Goal: Information Seeking & Learning: Learn about a topic

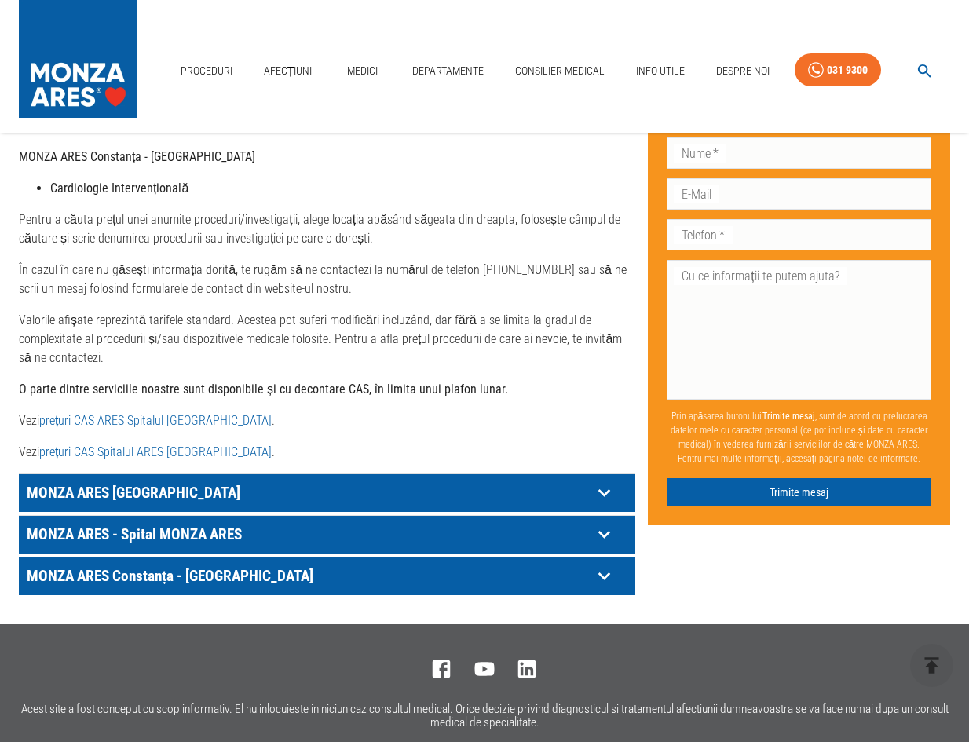
scroll to position [820, 0]
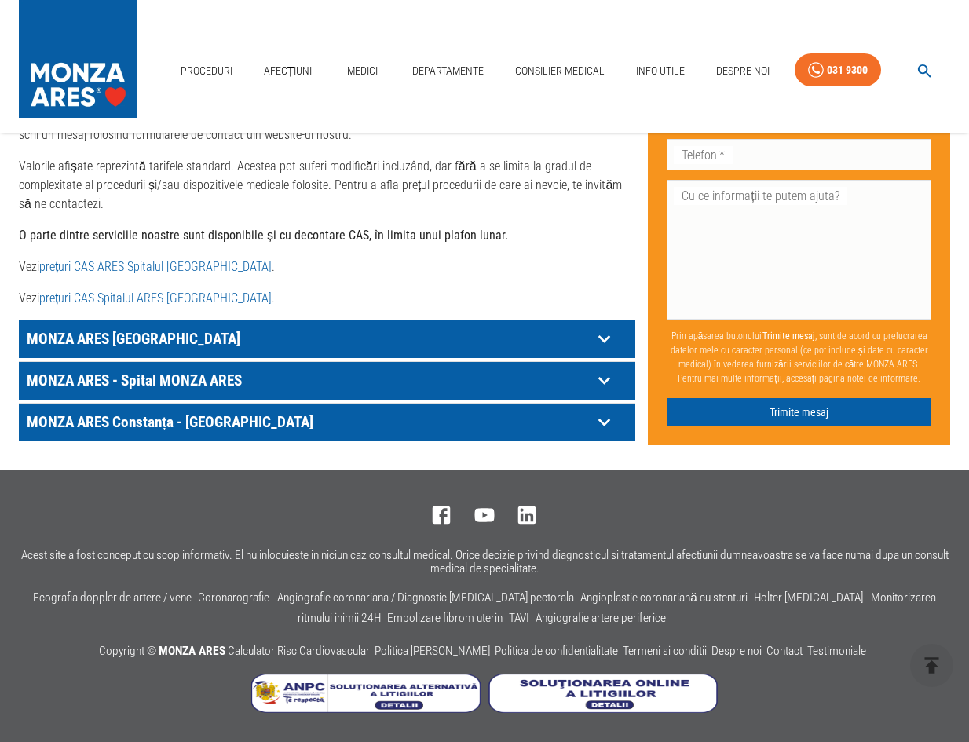
click at [154, 385] on p "MONZA ARES - Spital MONZA ARES" at bounding box center [307, 380] width 569 height 24
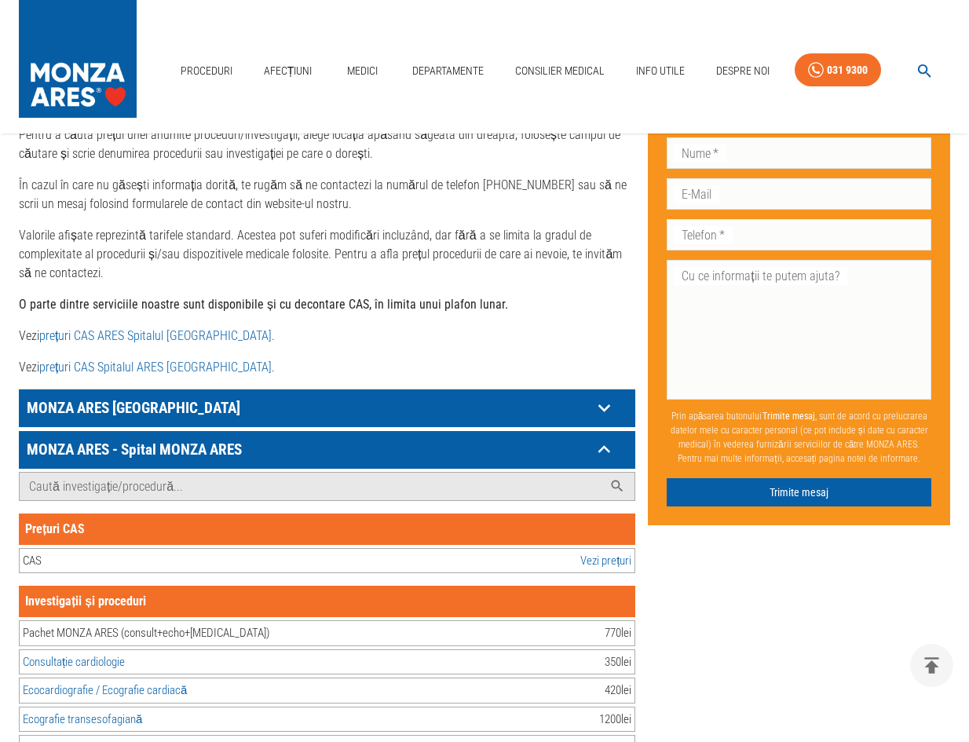
scroll to position [663, 0]
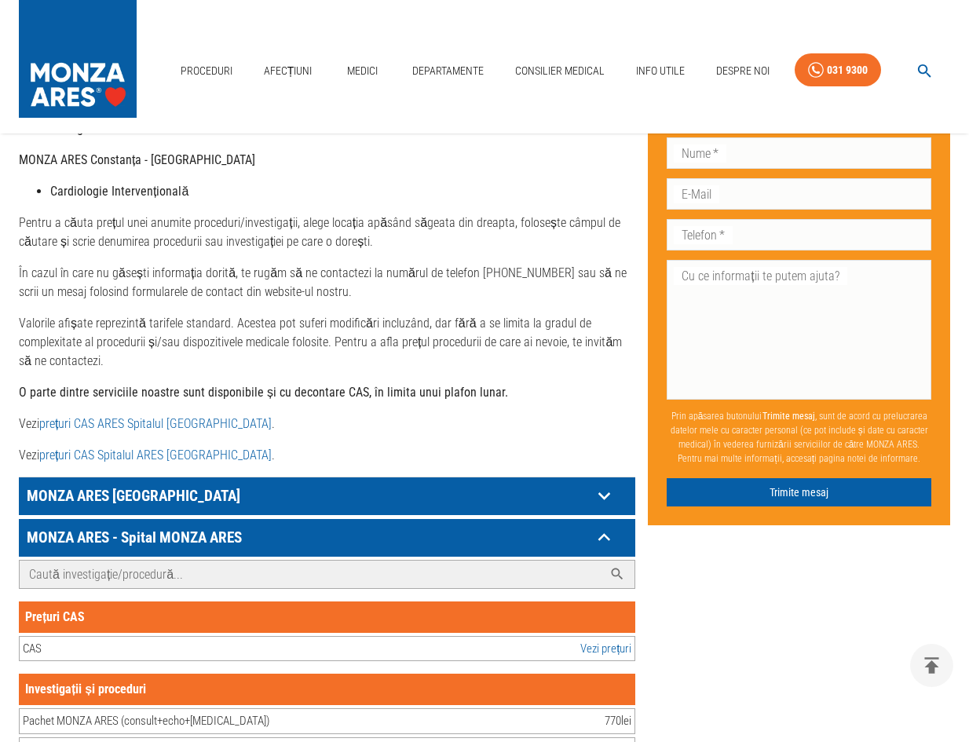
click at [130, 572] on input "Caută investigație/procedură..." at bounding box center [311, 574] width 583 height 27
click at [294, 65] on link "Afecțiuni" at bounding box center [288, 71] width 61 height 32
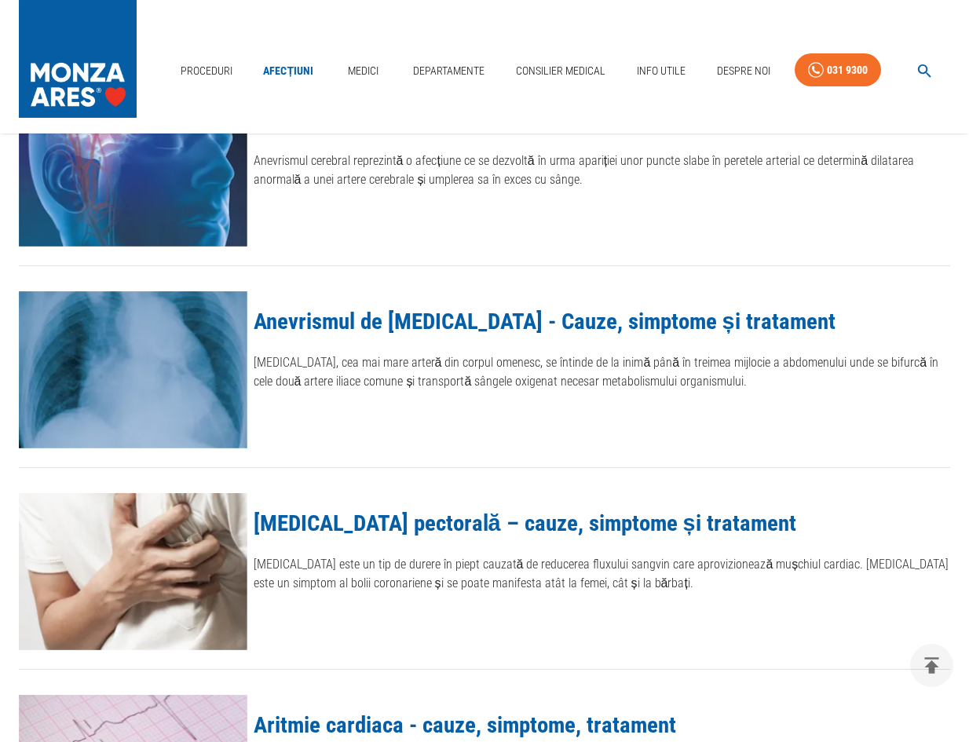
scroll to position [628, 0]
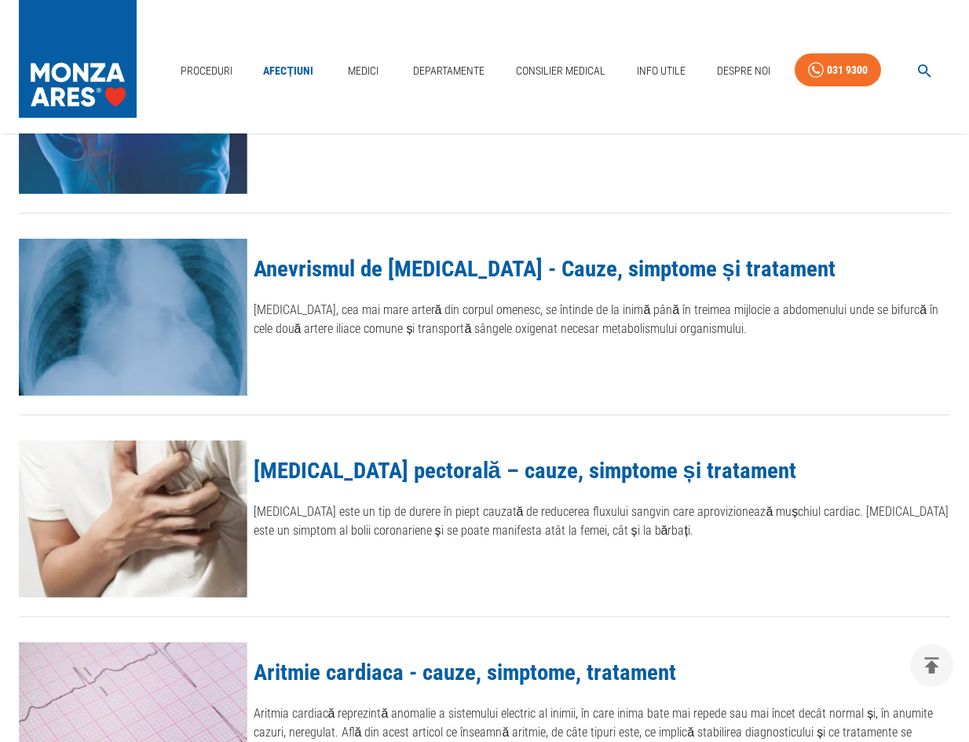
click at [418, 265] on link "Anevrismul de aorta - Cauze, simptome și tratament" at bounding box center [545, 268] width 582 height 27
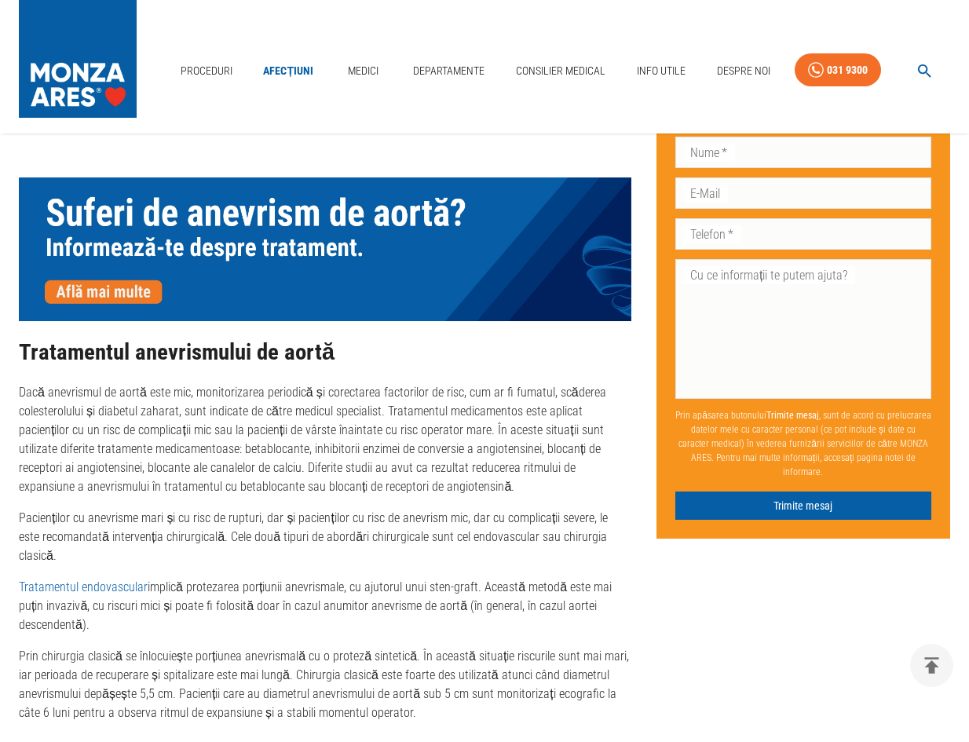
scroll to position [2320, 0]
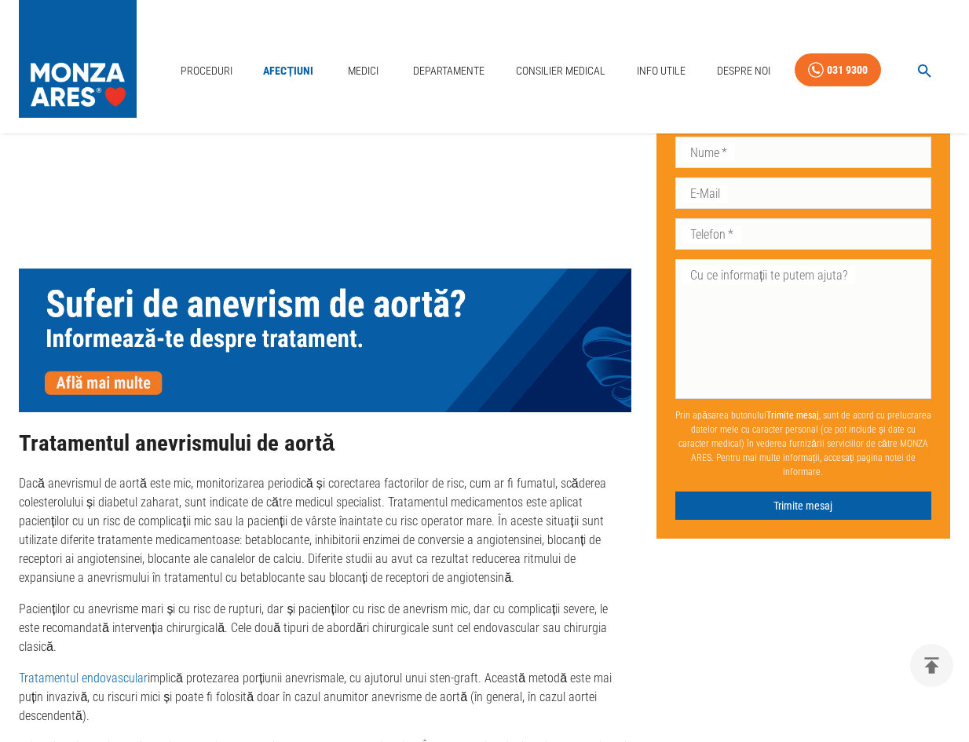
click at [128, 345] on img at bounding box center [325, 340] width 612 height 143
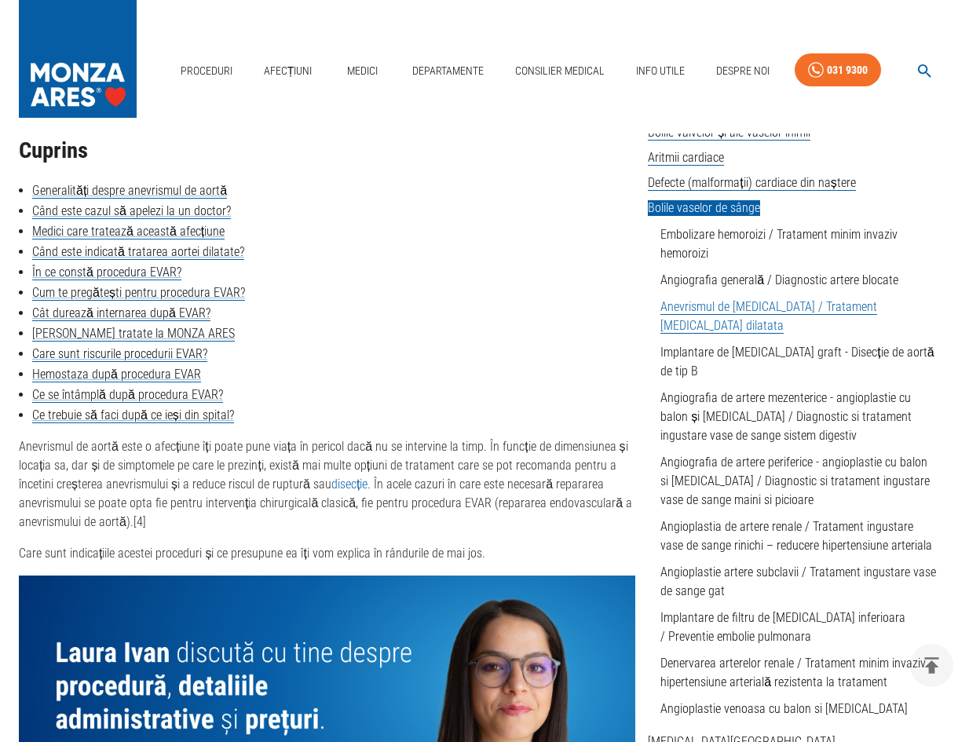
scroll to position [393, 0]
click at [92, 236] on link "Medici care tratează această afecțiune" at bounding box center [128, 232] width 192 height 16
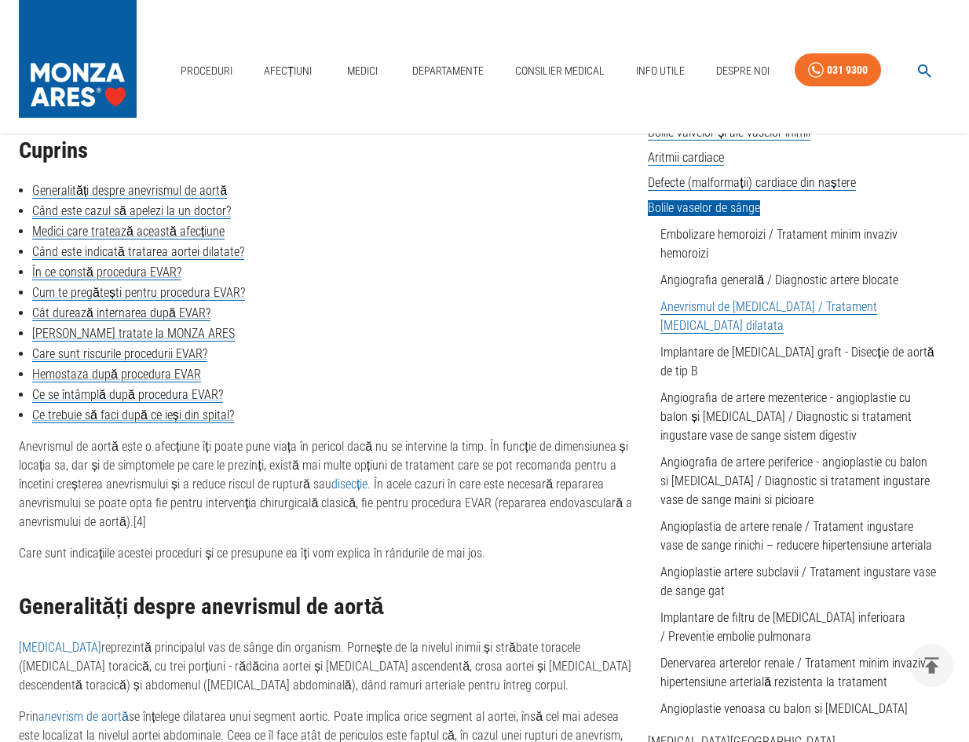
scroll to position [1768, 0]
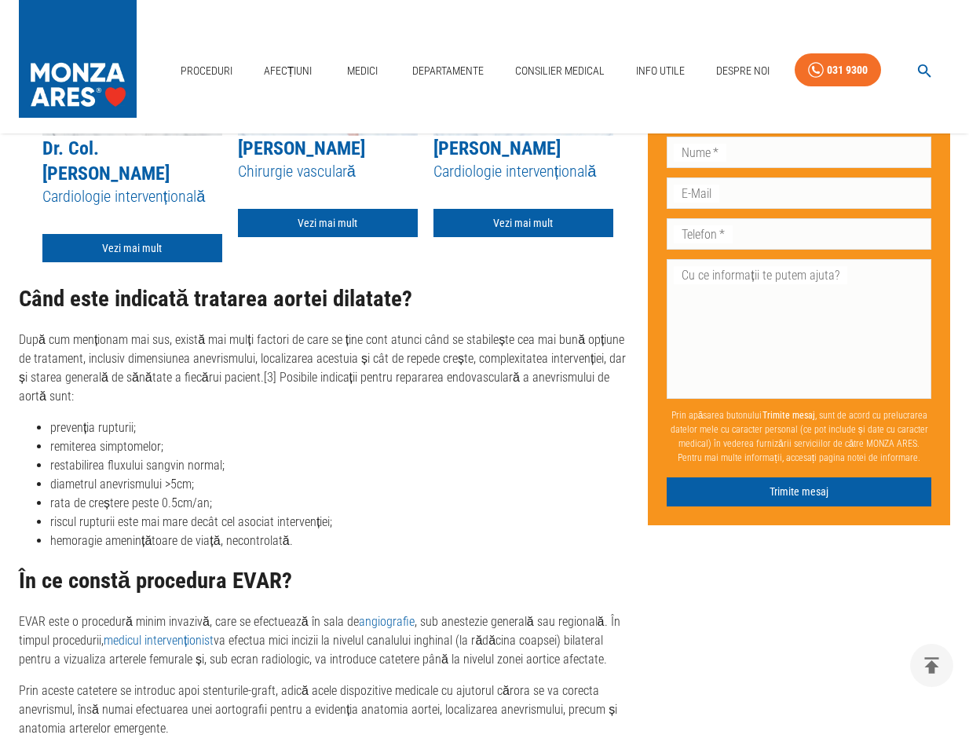
scroll to position [393, 0]
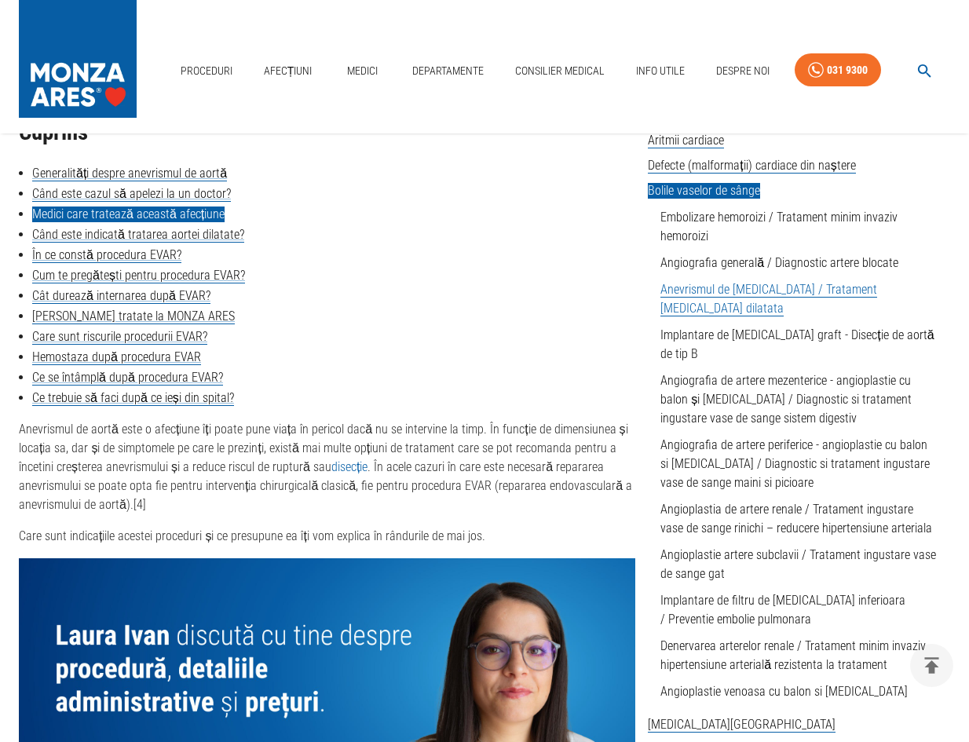
click at [123, 211] on link "Medici care tratează această afecțiune" at bounding box center [128, 214] width 192 height 16
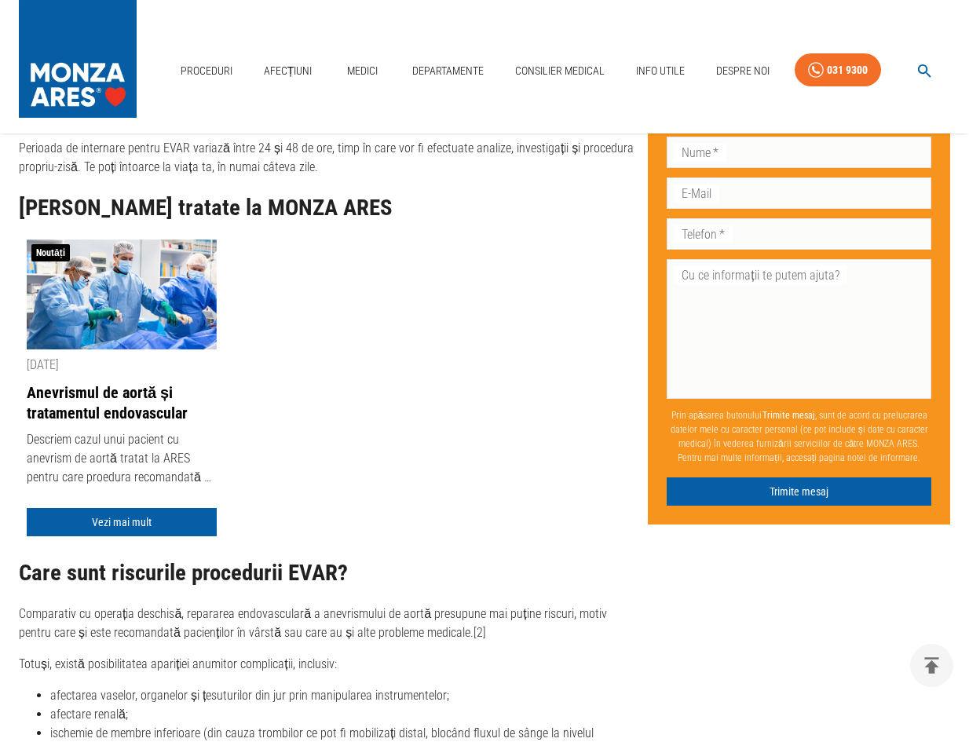
scroll to position [3635, 0]
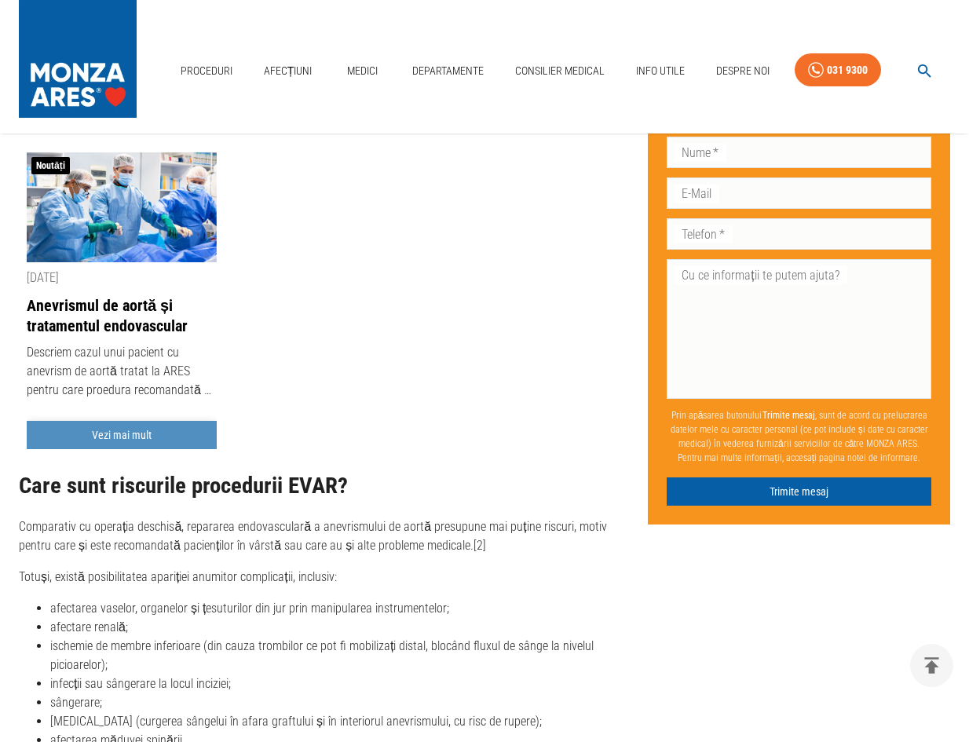
click at [133, 421] on link "Vezi mai mult" at bounding box center [122, 435] width 190 height 29
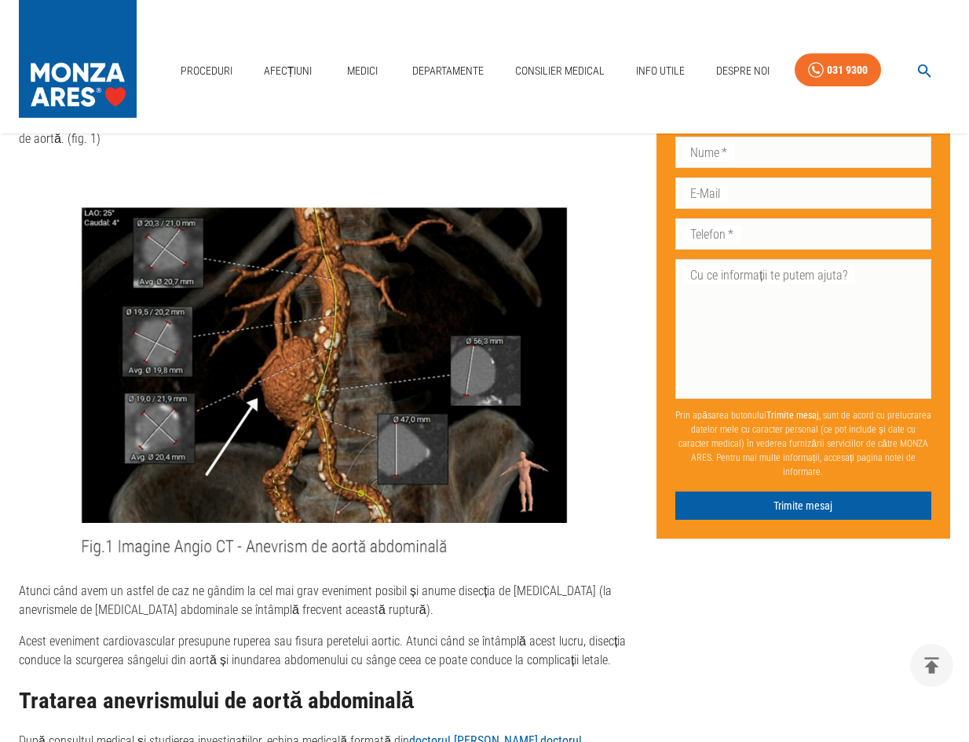
scroll to position [1529, 0]
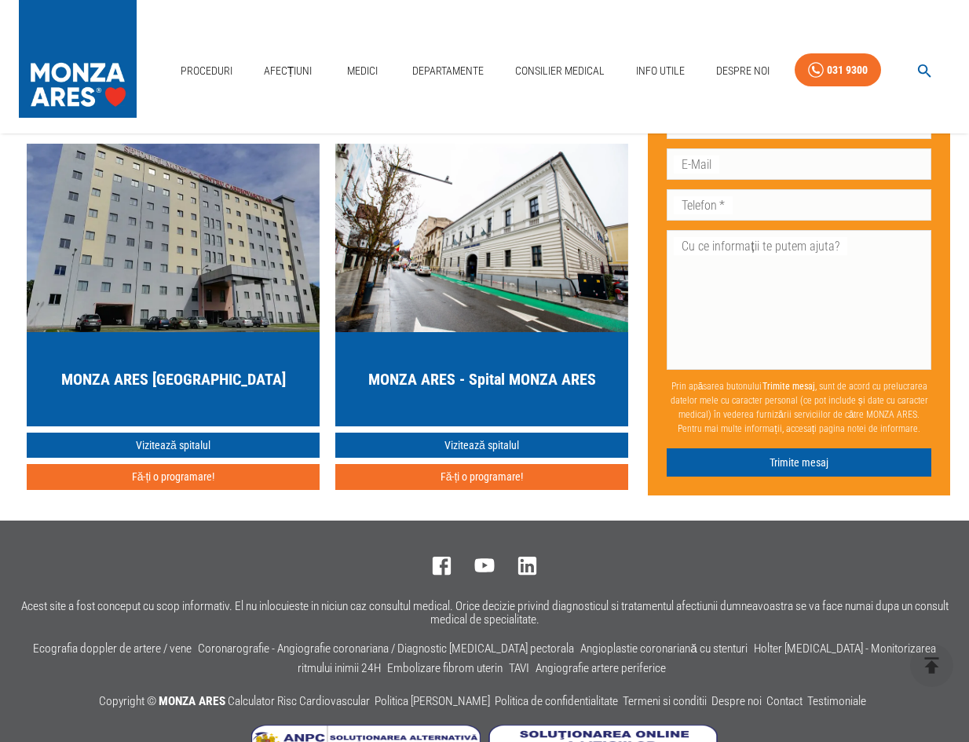
scroll to position [5206, 0]
